Goal: Task Accomplishment & Management: Complete application form

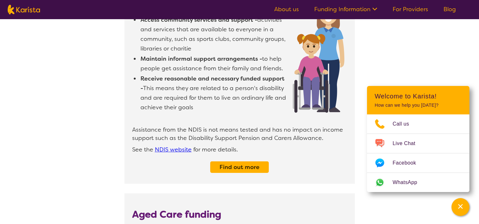
scroll to position [224, 0]
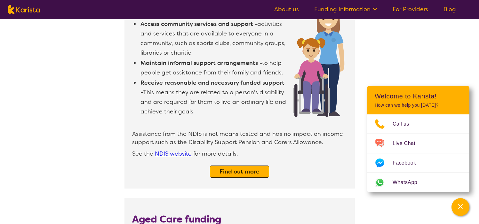
click at [235, 166] on div "Find out more" at bounding box center [239, 172] width 59 height 12
click at [257, 168] on b "Find out more" at bounding box center [239, 172] width 40 height 8
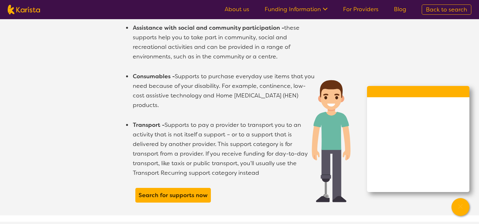
scroll to position [575, 0]
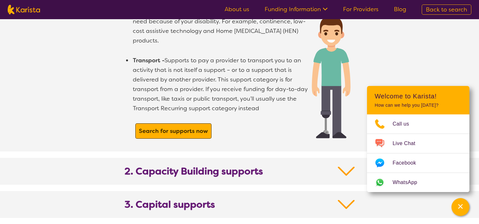
click at [163, 127] on b "Search for supports now" at bounding box center [173, 131] width 69 height 8
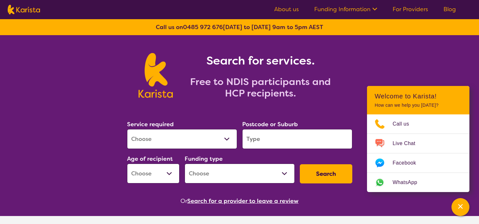
click at [227, 137] on select "Allied Health Assistant Assessment ([MEDICAL_DATA] or [MEDICAL_DATA]) Behaviour…" at bounding box center [182, 139] width 110 height 20
select select "Support worker"
click at [127, 129] on select "Allied Health Assistant Assessment ([MEDICAL_DATA] or [MEDICAL_DATA]) Behaviour…" at bounding box center [182, 139] width 110 height 20
click at [261, 140] on input "search" at bounding box center [297, 139] width 110 height 20
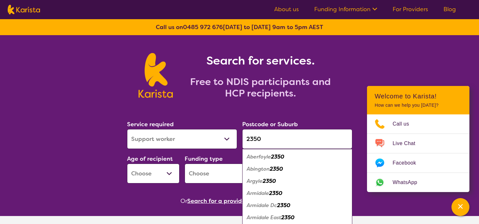
type input "2350"
drag, startPoint x: 66, startPoint y: 152, endPoint x: 100, endPoint y: 178, distance: 42.6
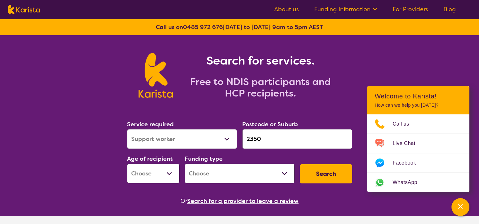
click at [165, 171] on select "Early Childhood - 0 to 9 Child - 10 to 11 Adolescent - 12 to 17 Adult - 18 to 6…" at bounding box center [153, 174] width 52 height 20
select select "AD"
click at [127, 164] on select "Early Childhood - 0 to 9 Child - 10 to 11 Adolescent - 12 to 17 Adult - 18 to 6…" at bounding box center [153, 174] width 52 height 20
click at [284, 174] on select "Home Care Package (HCP) National Disability Insurance Scheme (NDIS) I don't know" at bounding box center [239, 174] width 110 height 20
select select "NDIS"
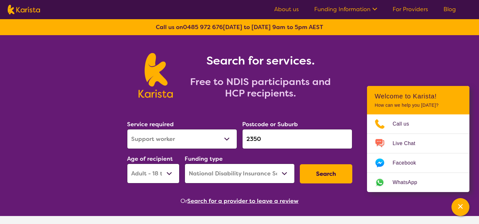
click at [184, 164] on select "Home Care Package (HCP) National Disability Insurance Scheme (NDIS) I don't know" at bounding box center [239, 174] width 110 height 20
click at [332, 172] on button "Search" at bounding box center [326, 173] width 52 height 19
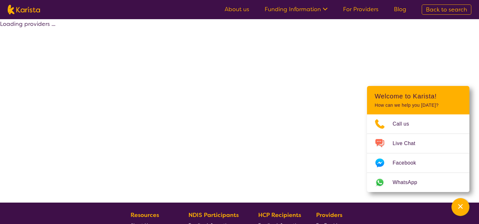
select select "Support worker"
select select "AD"
select select "NDIS"
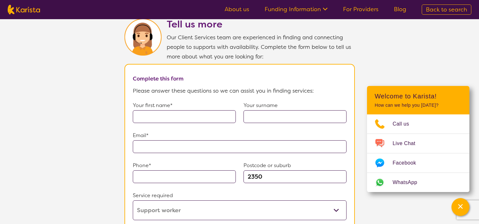
scroll to position [416, 0]
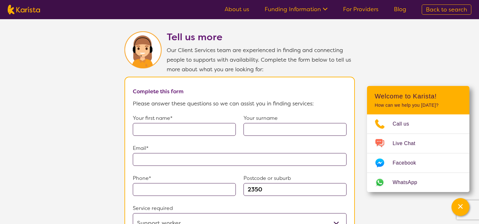
click at [148, 126] on input "text" at bounding box center [184, 129] width 103 height 13
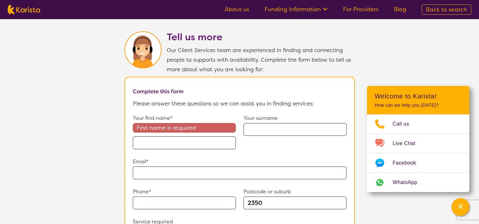
click at [371, 57] on section "Tell us more Our Client Services team are experienced in finding and connecting…" at bounding box center [239, 206] width 479 height 380
click at [147, 137] on input "text" at bounding box center [184, 143] width 103 height 13
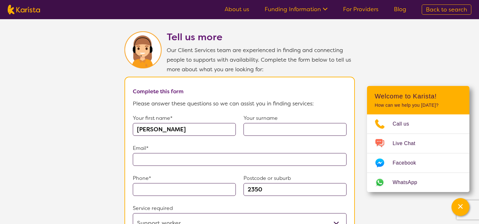
type input "Andrew"
click at [253, 129] on input "text" at bounding box center [294, 129] width 103 height 13
type input "Hempel"
click at [144, 154] on input "text" at bounding box center [240, 159] width 214 height 13
click at [66, 82] on section "Tell us more Our Client Services team are experienced in finding and connecting…" at bounding box center [239, 199] width 479 height 367
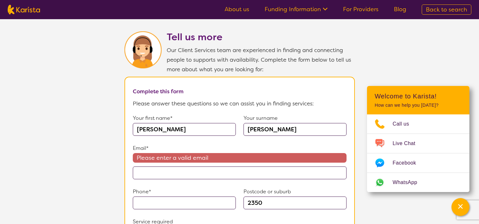
click at [144, 168] on input "text" at bounding box center [240, 173] width 214 height 13
paste input "**********"
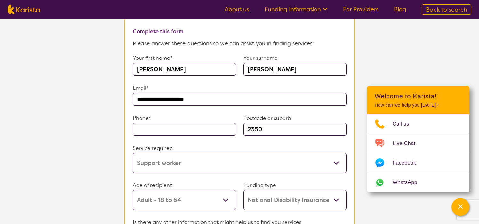
scroll to position [480, 0]
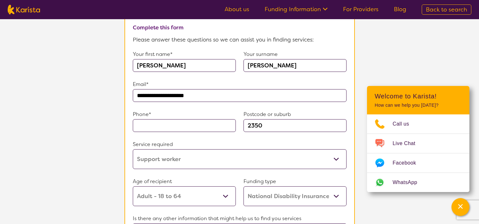
type input "**********"
click at [157, 123] on input "text" at bounding box center [184, 125] width 103 height 13
paste input "0407755888"
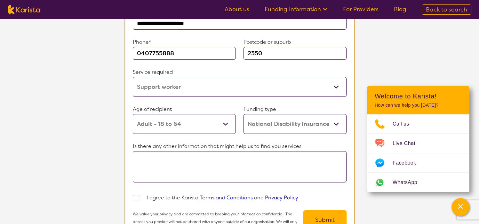
scroll to position [607, 0]
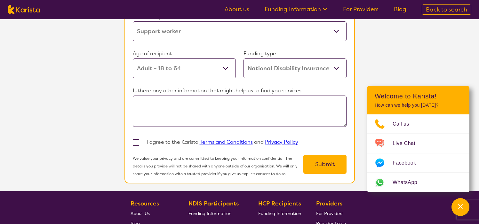
type input "0407755888"
click at [142, 96] on textarea at bounding box center [240, 111] width 214 height 31
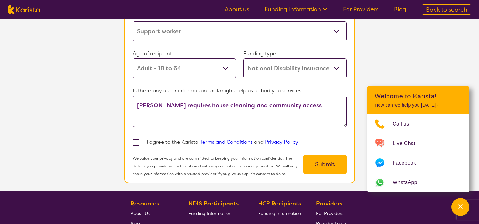
type textarea "Andrew requires house cleaning and community access"
click at [136, 139] on span at bounding box center [136, 142] width 6 height 6
click at [142, 140] on input "checkbox" at bounding box center [144, 142] width 4 height 4
checkbox input "true"
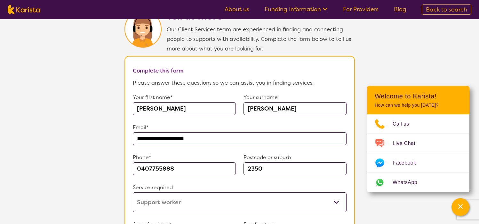
scroll to position [448, 0]
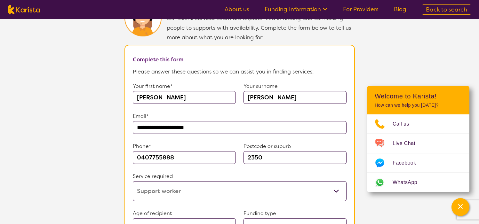
click at [166, 93] on input "Andrew" at bounding box center [184, 97] width 103 height 13
type input "A"
type input "Angus"
click at [277, 93] on input "Hempel" at bounding box center [294, 97] width 103 height 13
type input "Hardingham"
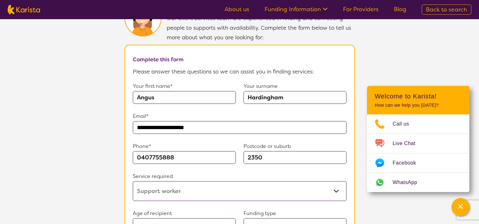
click at [216, 123] on input "**********" at bounding box center [240, 127] width 214 height 13
click at [216, 121] on input "**********" at bounding box center [240, 127] width 214 height 13
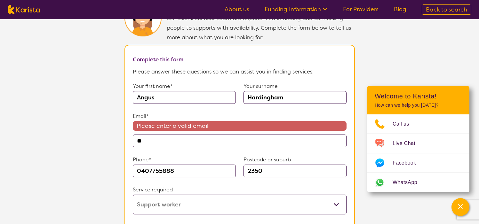
type input "*"
type input "**********"
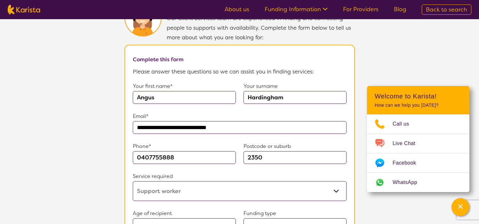
click at [178, 153] on input "0407755888" at bounding box center [184, 157] width 103 height 13
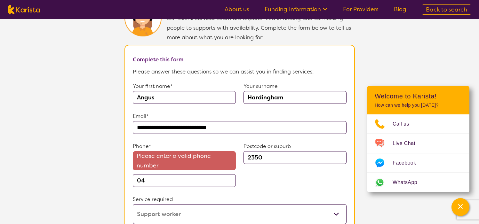
type input "0"
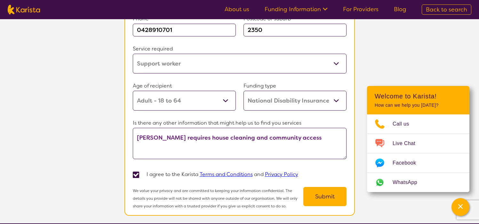
scroll to position [575, 0]
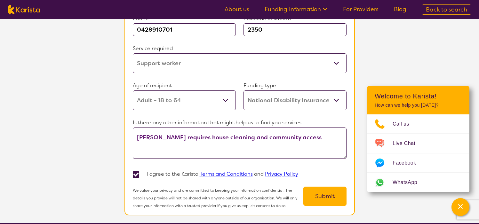
type input "0428910701"
click at [326, 191] on button "Submit" at bounding box center [324, 196] width 43 height 19
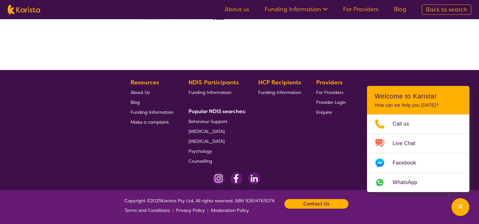
scroll to position [133, 0]
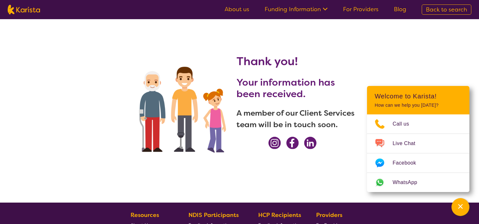
select select "Support worker"
select select "AD"
select select "NDIS"
